Goal: Task Accomplishment & Management: Manage account settings

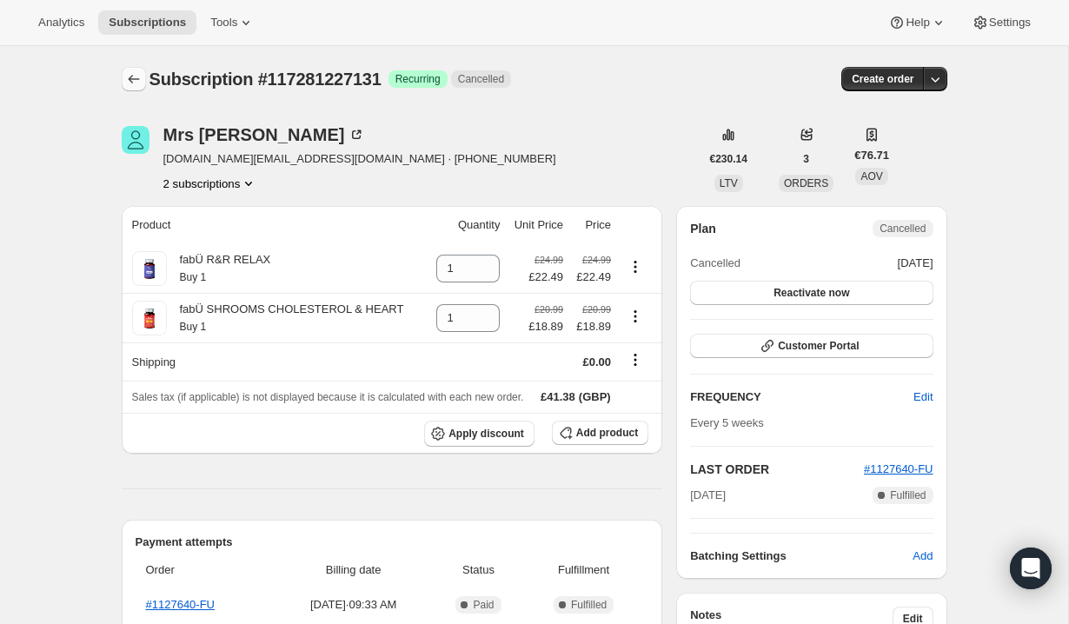
click at [143, 81] on button "Subscriptions" at bounding box center [134, 79] width 24 height 24
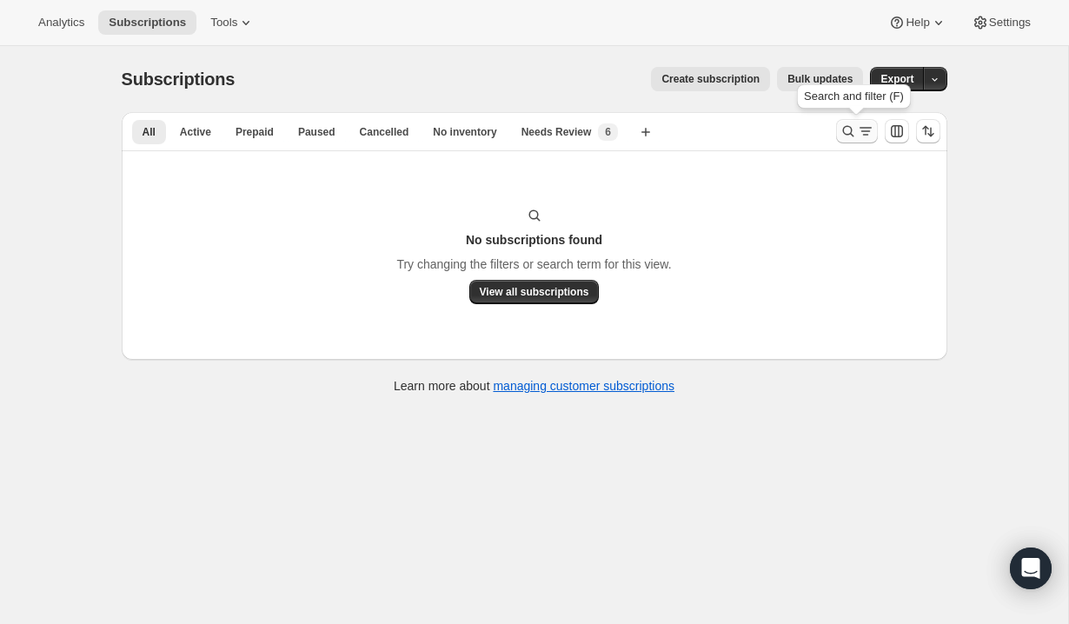
click at [848, 127] on icon "Search and filter results" at bounding box center [848, 131] width 11 height 11
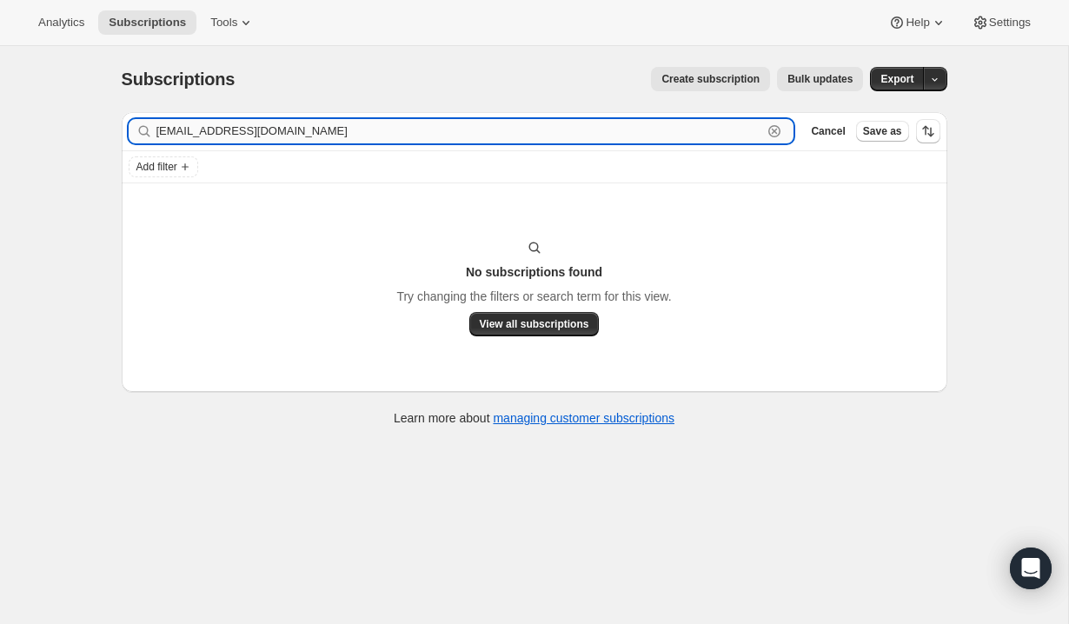
click at [785, 129] on div "[EMAIL_ADDRESS][DOMAIN_NAME] Clear" at bounding box center [462, 131] width 666 height 24
click at [776, 129] on icon "button" at bounding box center [775, 132] width 6 height 6
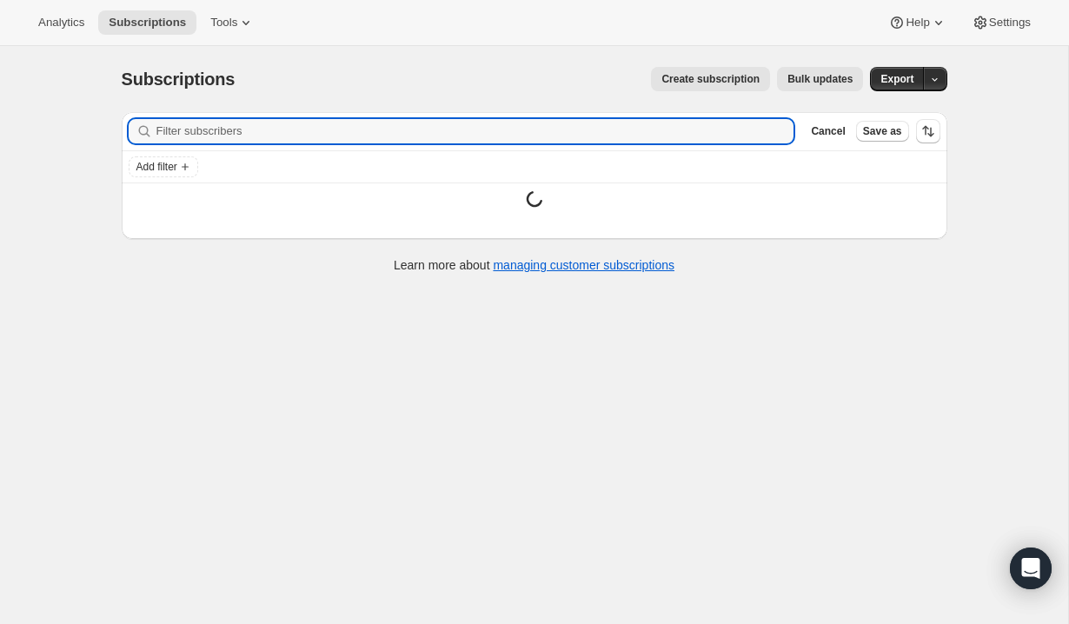
paste input "[EMAIL_ADDRESS][DOMAIN_NAME]"
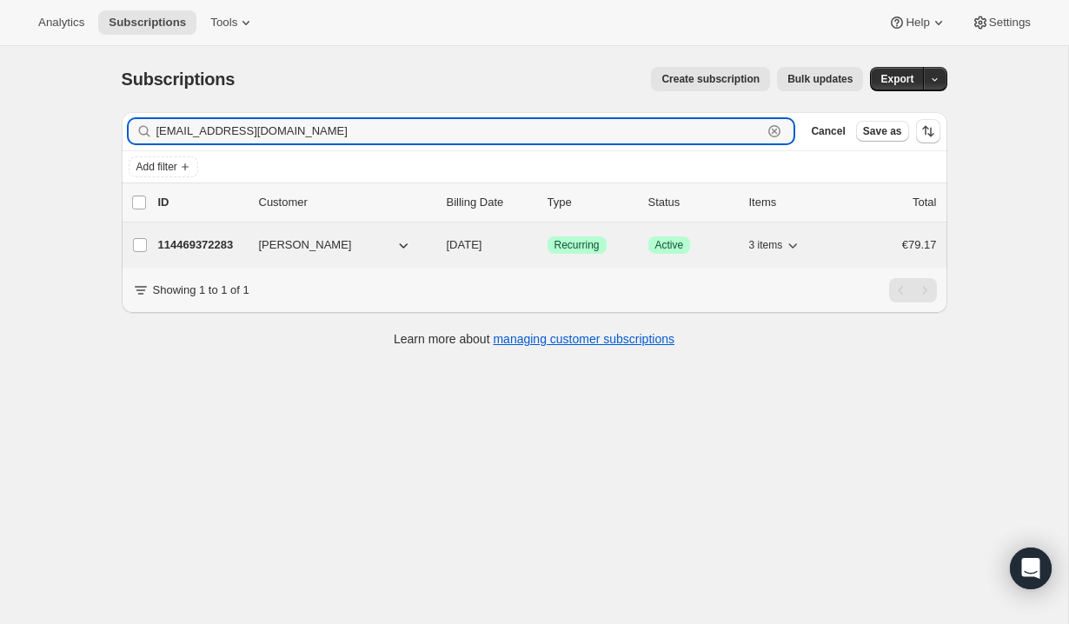
type input "[EMAIL_ADDRESS][DOMAIN_NAME]"
click at [337, 250] on span "[PERSON_NAME]" at bounding box center [305, 245] width 93 height 17
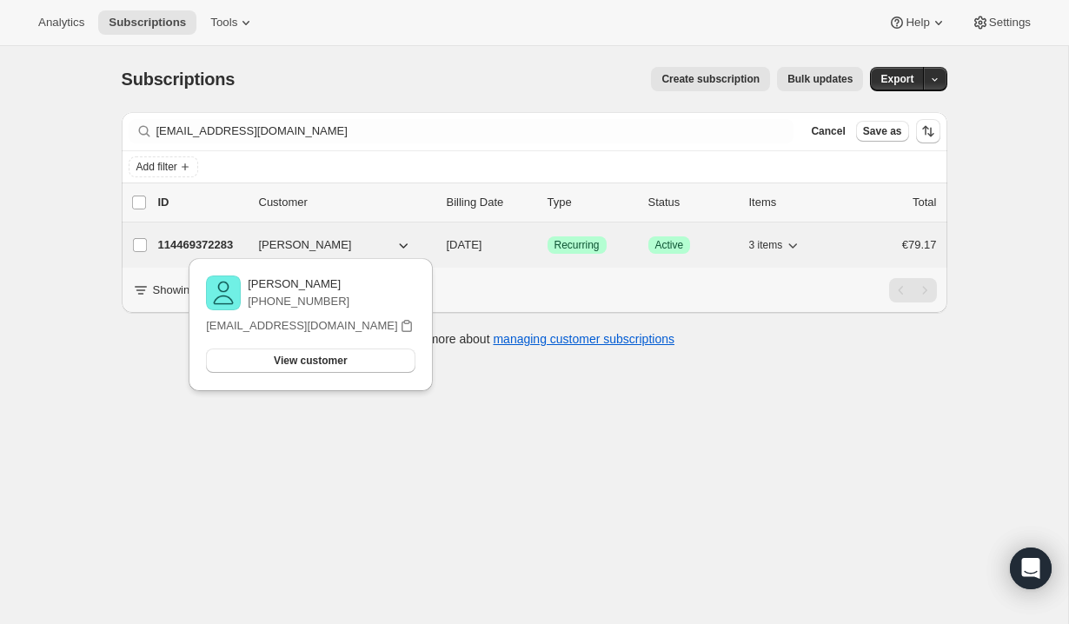
click at [440, 247] on div "114469372283 [PERSON_NAME] [DATE] Success Recurring Success Active 3 items €79.…" at bounding box center [547, 245] width 779 height 24
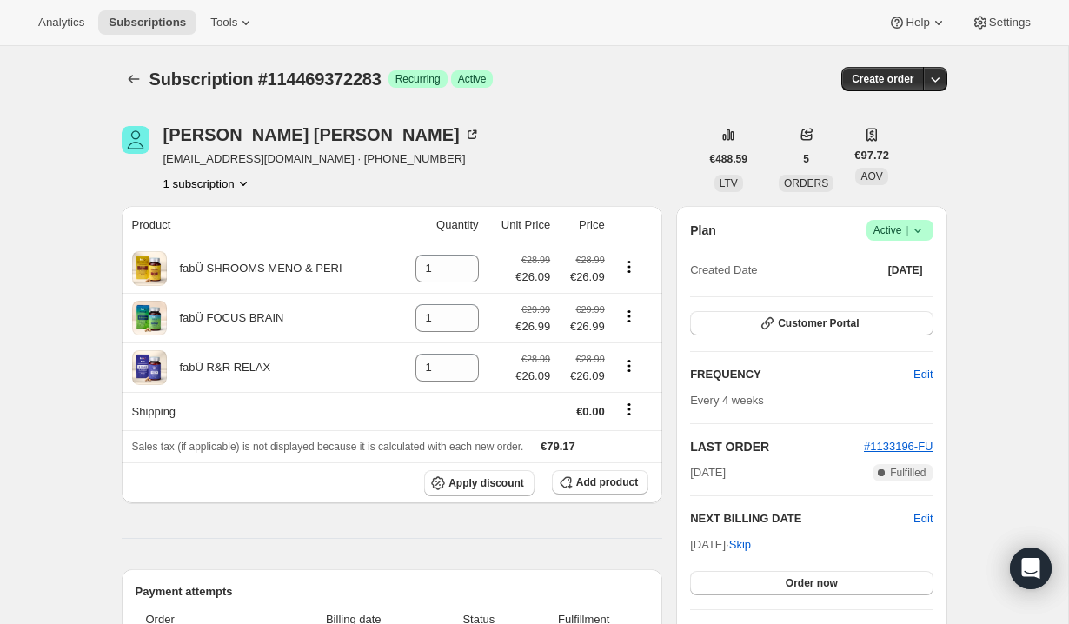
click at [930, 234] on span "Success Active |" at bounding box center [900, 230] width 67 height 21
click at [905, 292] on span "Cancel subscription" at bounding box center [895, 294] width 98 height 13
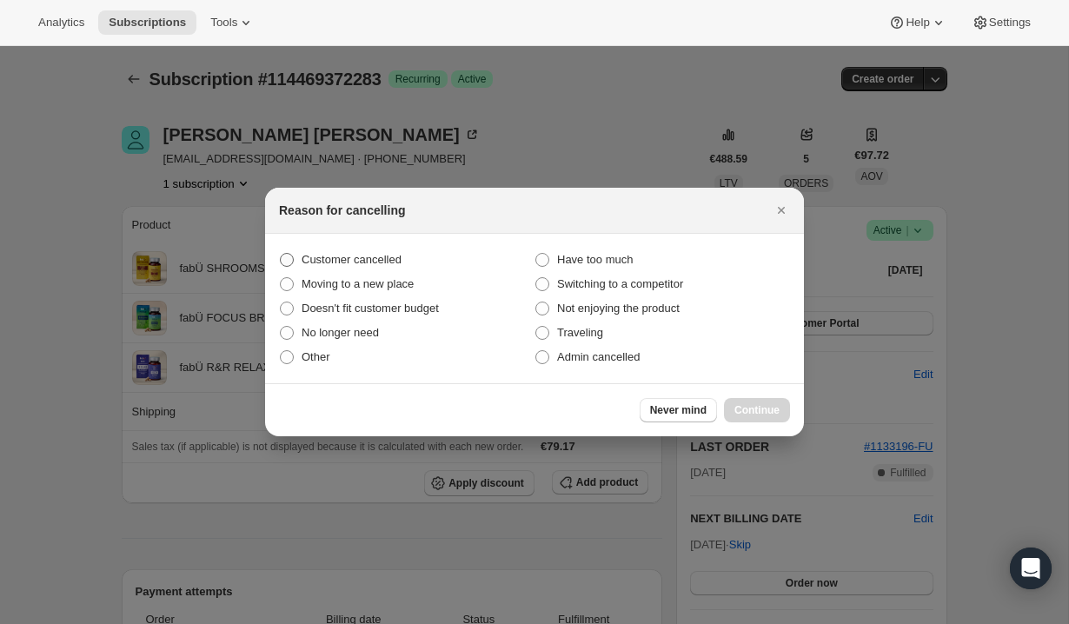
click at [396, 257] on span "Customer cancelled" at bounding box center [352, 259] width 100 height 13
click at [281, 254] on input "Customer cancelled" at bounding box center [280, 253] width 1 height 1
radio input "true"
click at [781, 406] on button "Continue" at bounding box center [757, 410] width 66 height 24
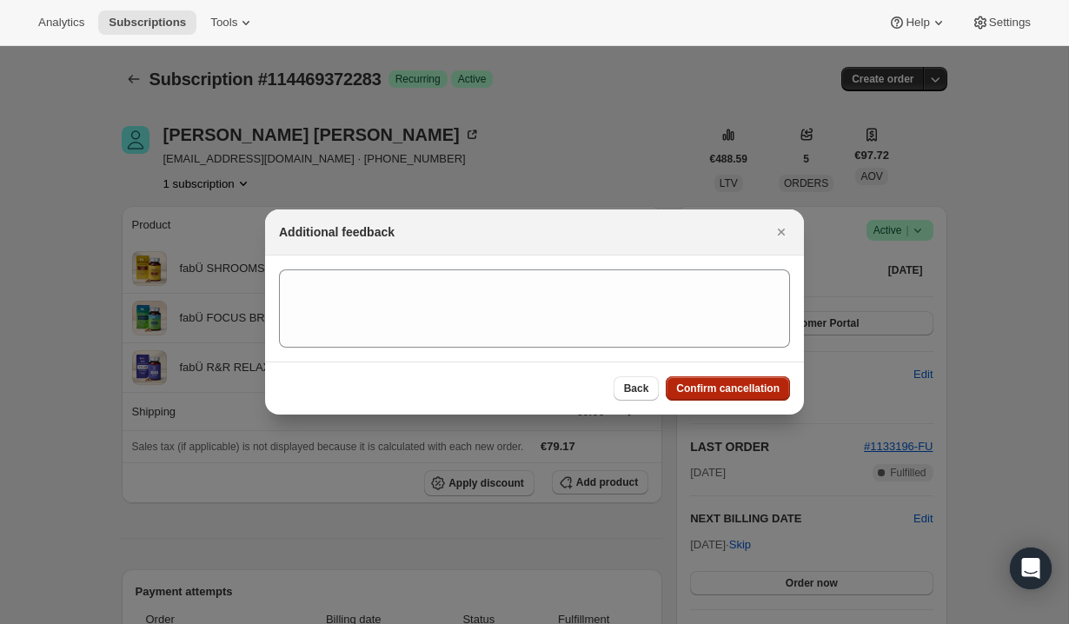
click at [755, 388] on span "Confirm cancellation" at bounding box center [727, 389] width 103 height 14
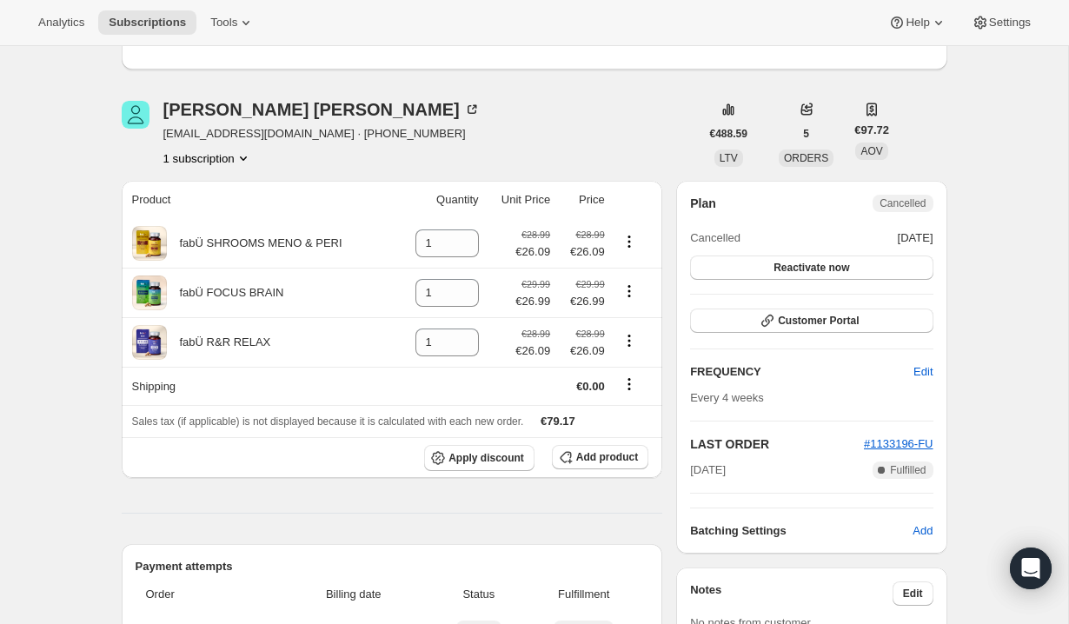
scroll to position [104, 0]
click at [237, 160] on button "1 subscription" at bounding box center [207, 158] width 89 height 17
click at [217, 190] on span "114469372283 Info Current" at bounding box center [204, 191] width 127 height 13
click at [202, 192] on span "114469372283 Info Current" at bounding box center [204, 191] width 127 height 13
click at [398, 164] on div "1 subscription" at bounding box center [321, 158] width 317 height 17
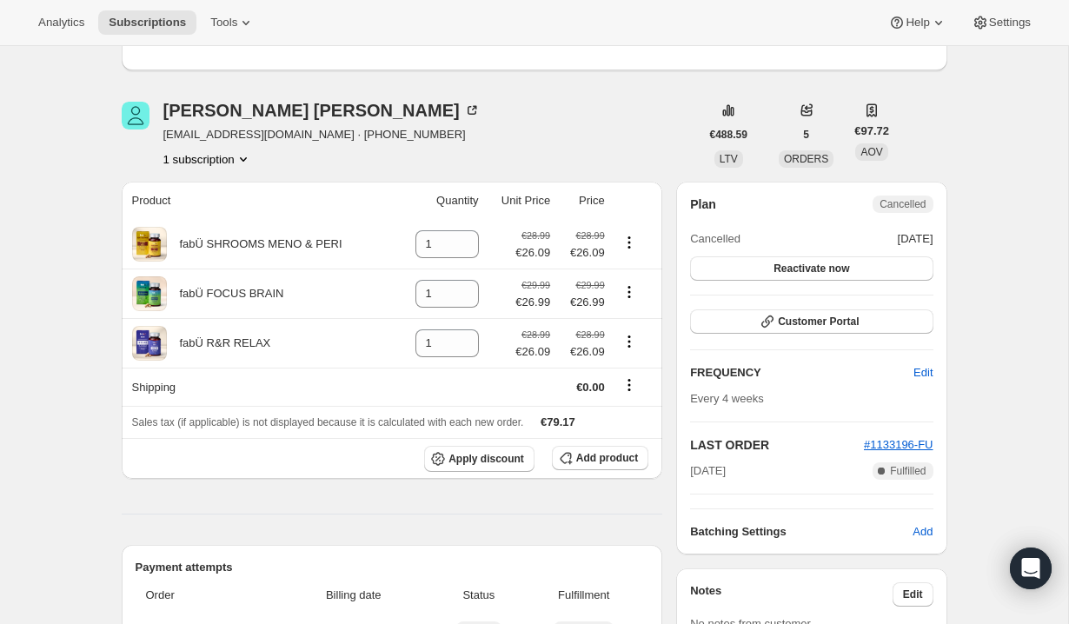
scroll to position [70, 0]
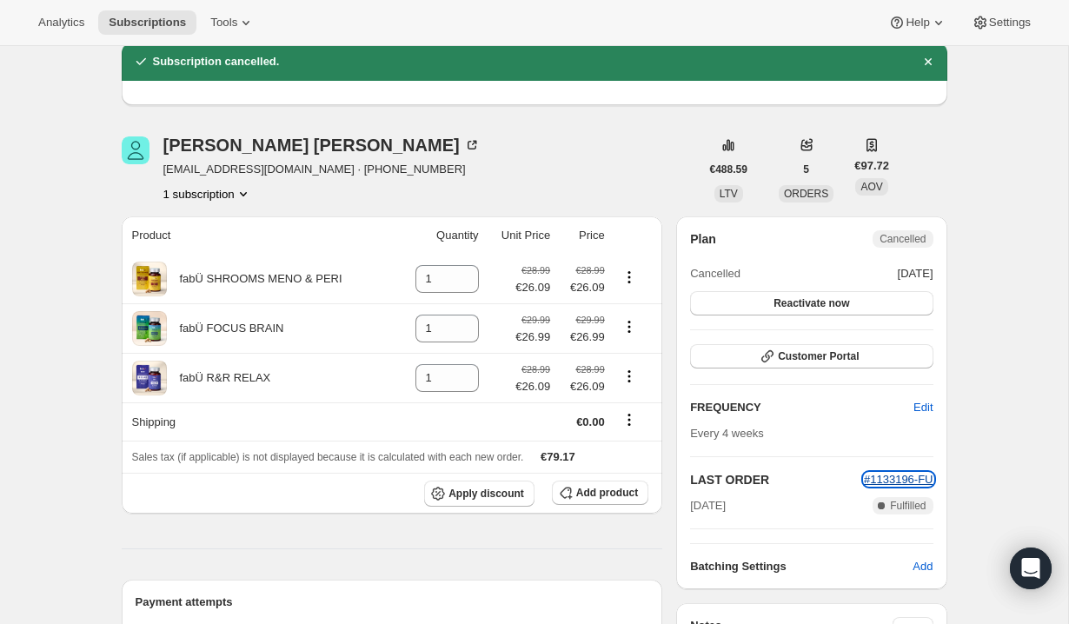
click at [896, 481] on span "#1133196-FU" at bounding box center [899, 479] width 70 height 13
